Goal: Task Accomplishment & Management: Use online tool/utility

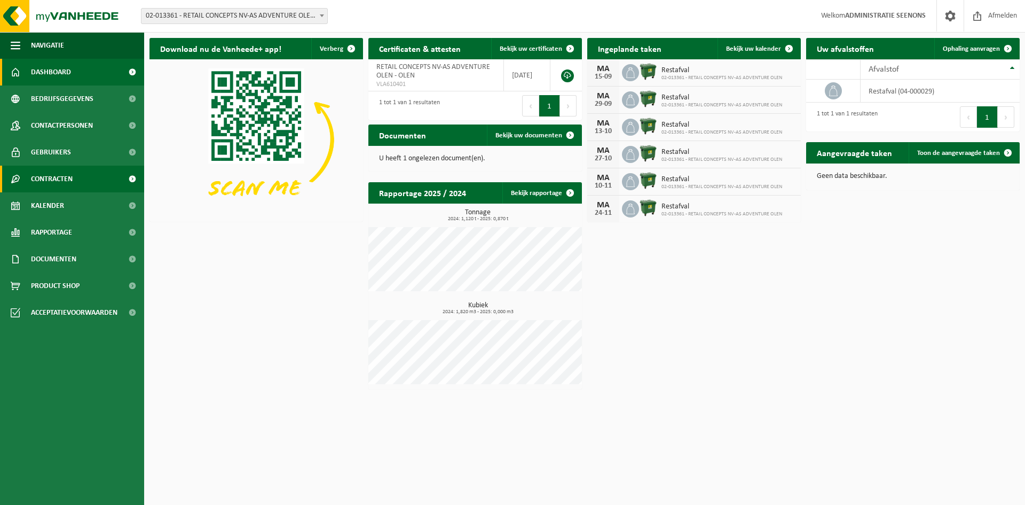
click at [77, 183] on link "Contracten" at bounding box center [72, 179] width 144 height 27
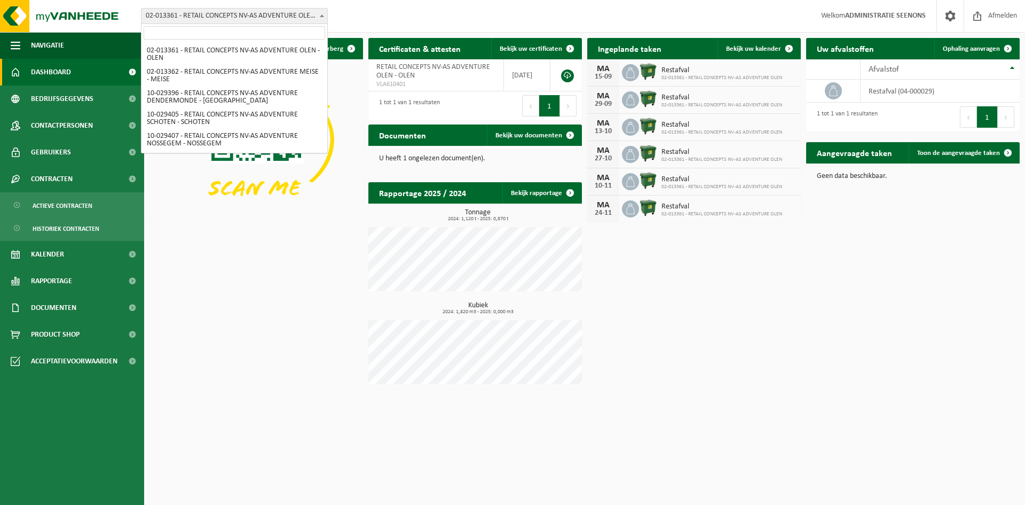
click at [231, 14] on span "02-013361 - RETAIL CONCEPTS NV-AS ADVENTURE OLEN - OLEN" at bounding box center [235, 16] width 186 height 15
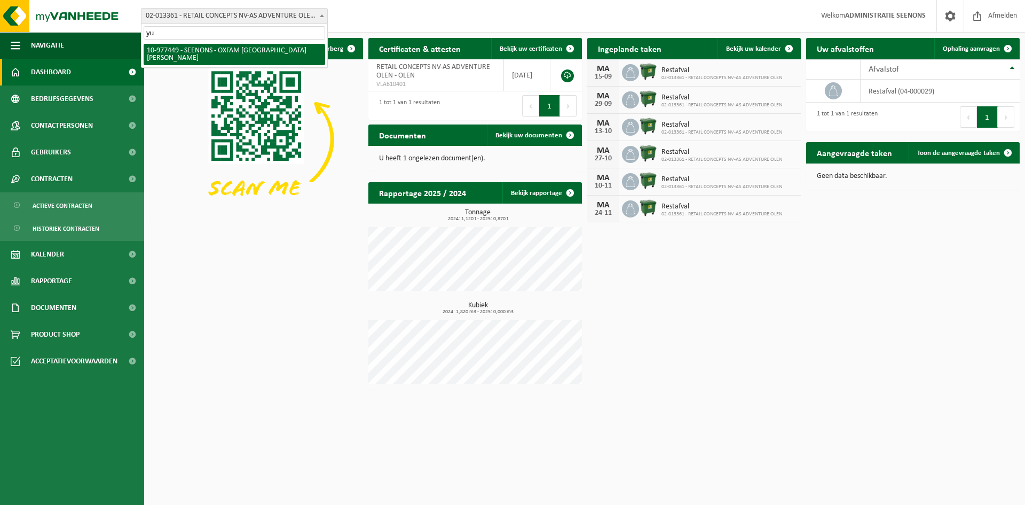
type input "yu"
select select "159475"
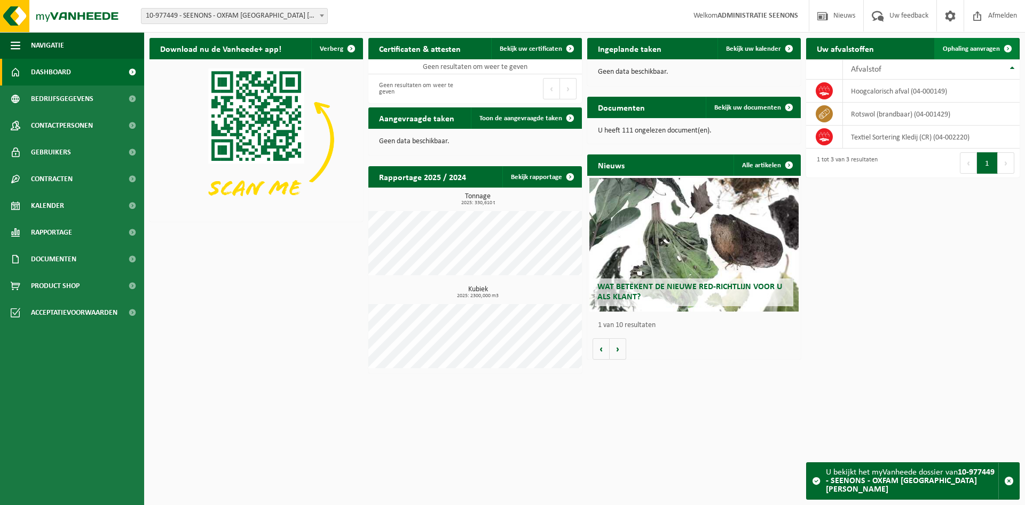
click at [971, 46] on span "Ophaling aanvragen" at bounding box center [971, 48] width 57 height 7
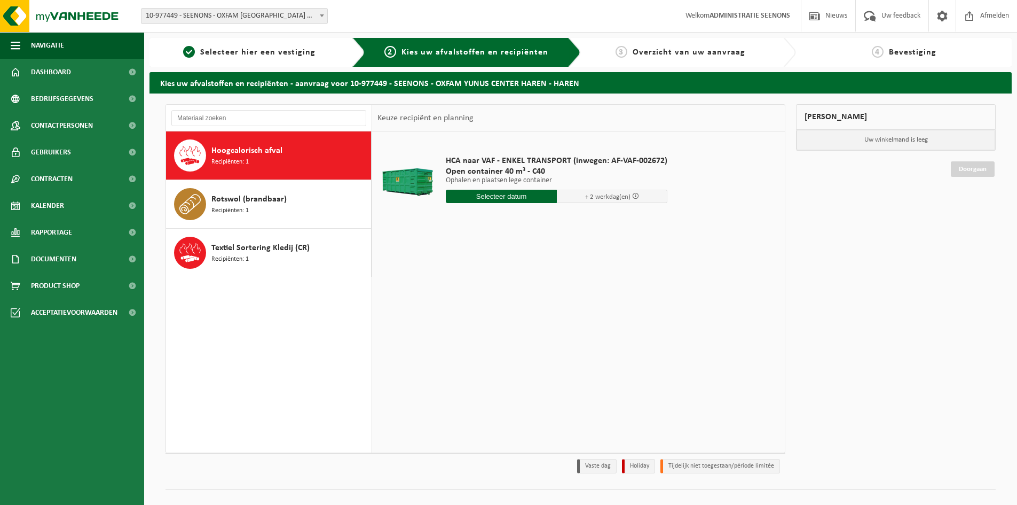
click at [507, 196] on input "text" at bounding box center [501, 196] width 111 height 13
click at [452, 287] on div "15" at bounding box center [455, 291] width 19 height 17
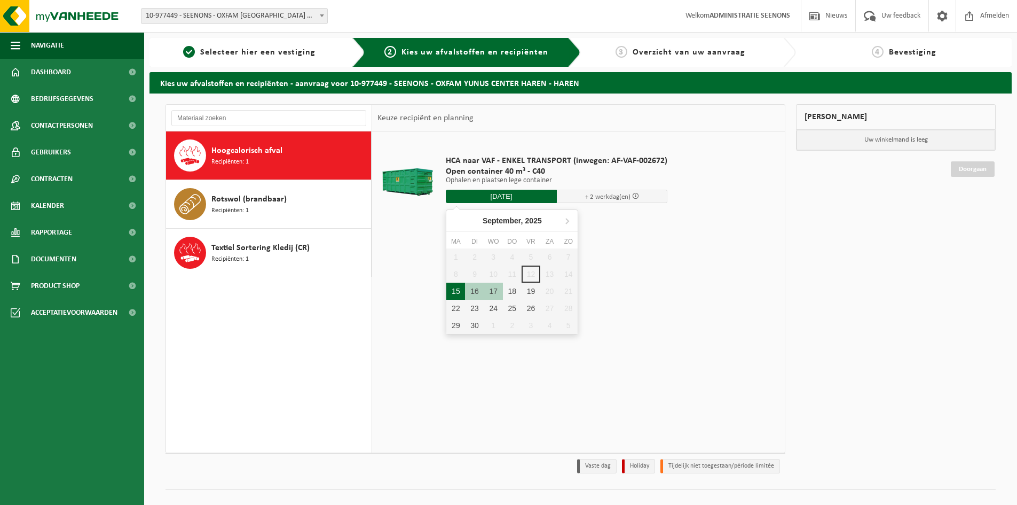
type input "Van 2025-09-15"
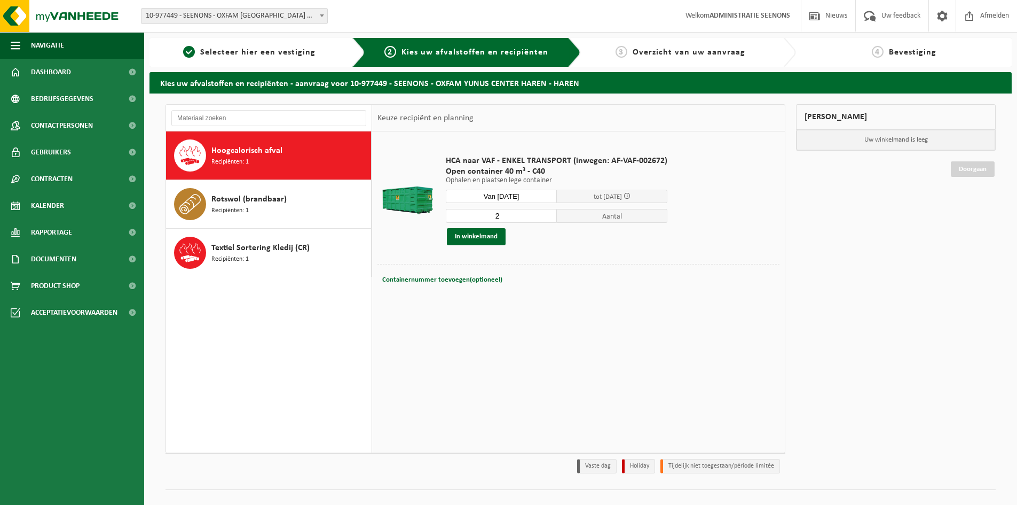
type input "2"
click at [547, 213] on input "2" at bounding box center [501, 216] width 111 height 14
click at [489, 236] on button "In winkelmand" at bounding box center [476, 236] width 59 height 17
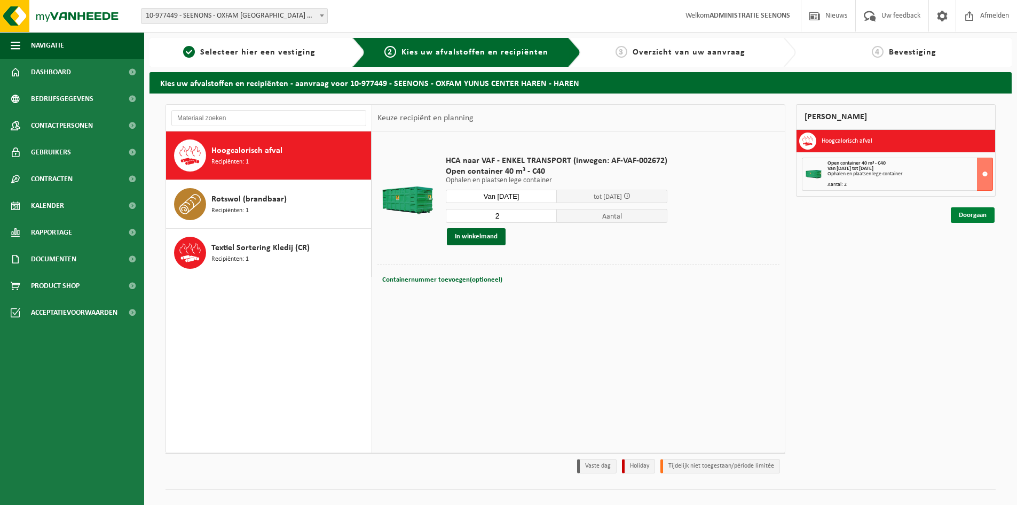
click at [988, 212] on link "Doorgaan" at bounding box center [973, 214] width 44 height 15
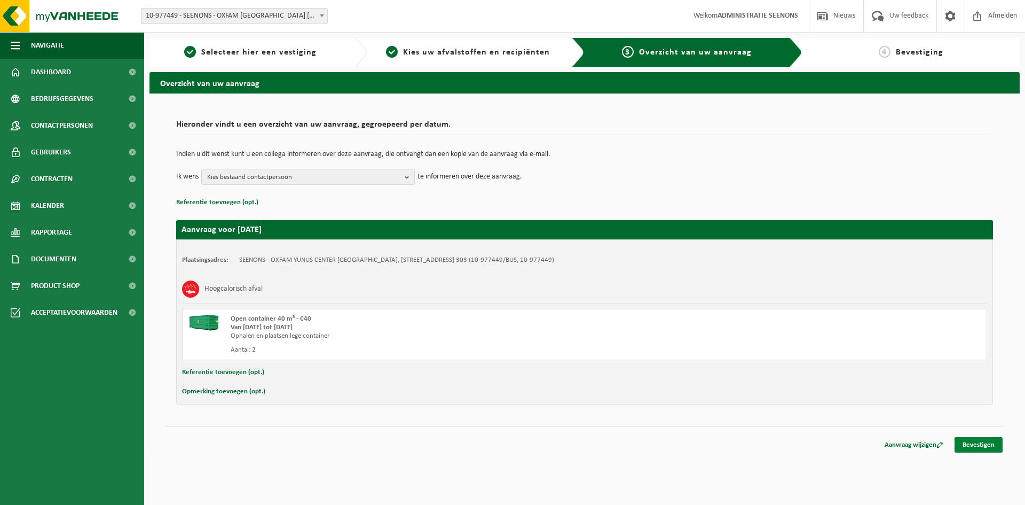
click at [983, 444] on link "Bevestigen" at bounding box center [979, 444] width 48 height 15
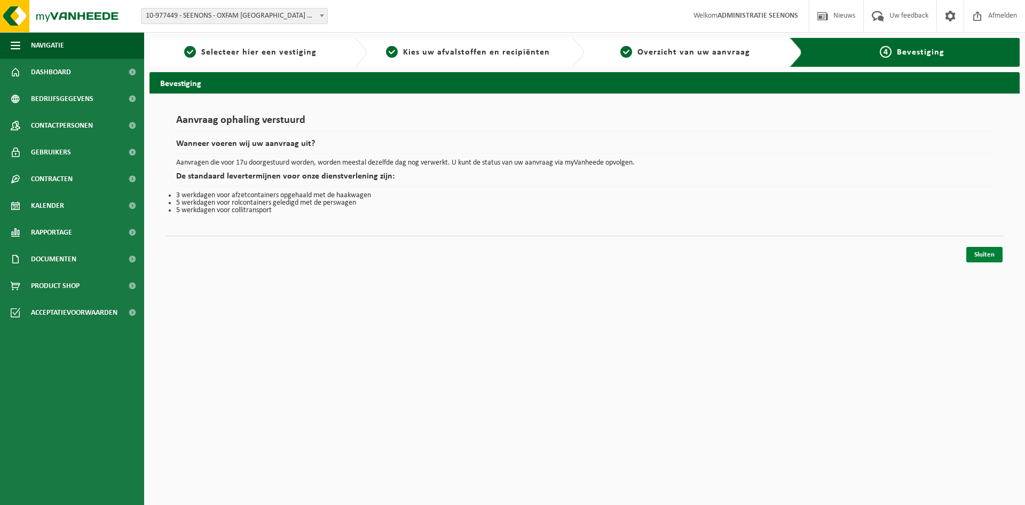
click at [985, 257] on link "Sluiten" at bounding box center [985, 254] width 36 height 15
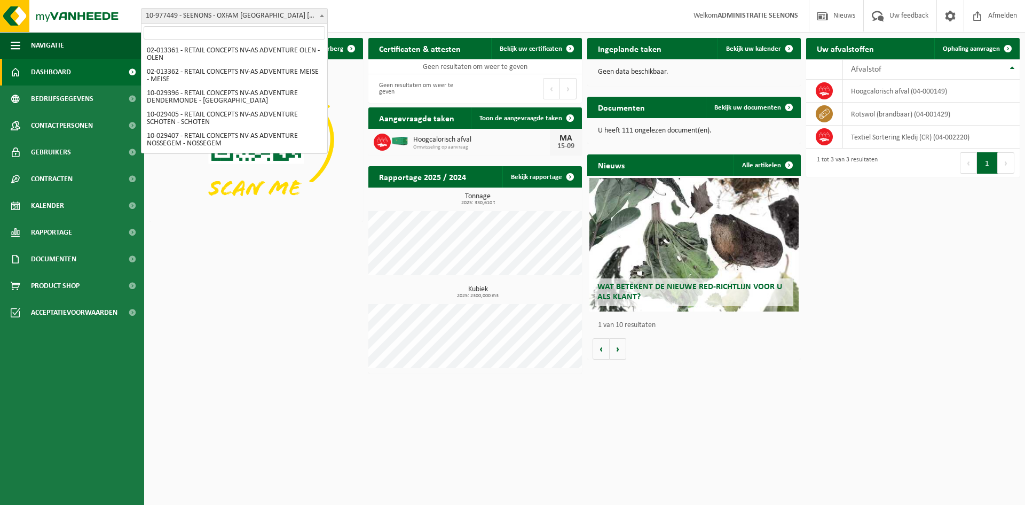
click at [308, 16] on span "10-977449 - SEENONS - OXFAM [GEOGRAPHIC_DATA] [PERSON_NAME]" at bounding box center [235, 16] width 186 height 15
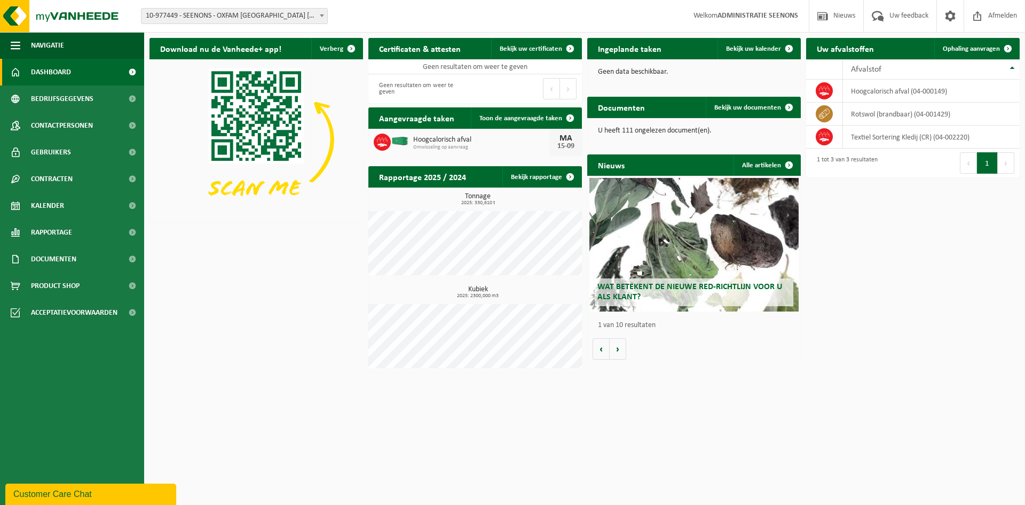
click at [307, 244] on div "Download nu de Vanheede+ app! Verberg Certificaten & attesten Bekijk uw certifi…" at bounding box center [585, 206] width 876 height 346
